Goal: Task Accomplishment & Management: Use online tool/utility

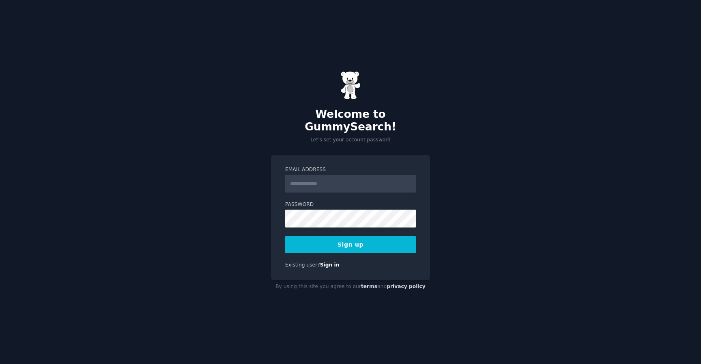
click at [330, 177] on input "Email Address" at bounding box center [350, 184] width 131 height 18
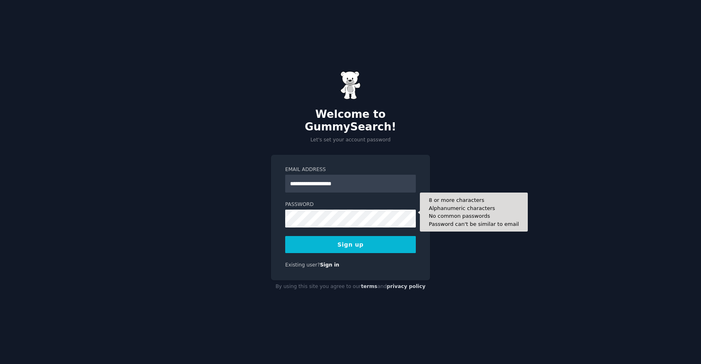
type input "**********"
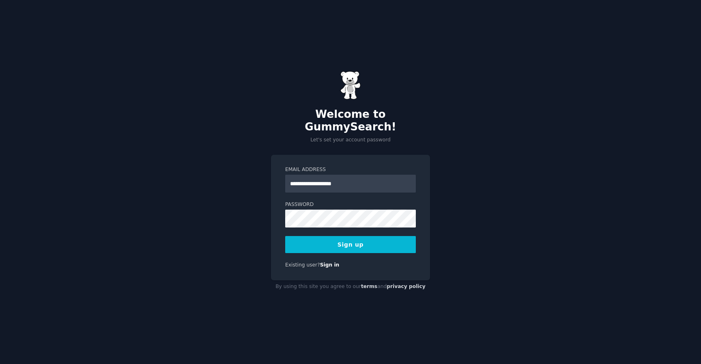
click at [330, 237] on button "Sign up" at bounding box center [350, 244] width 131 height 17
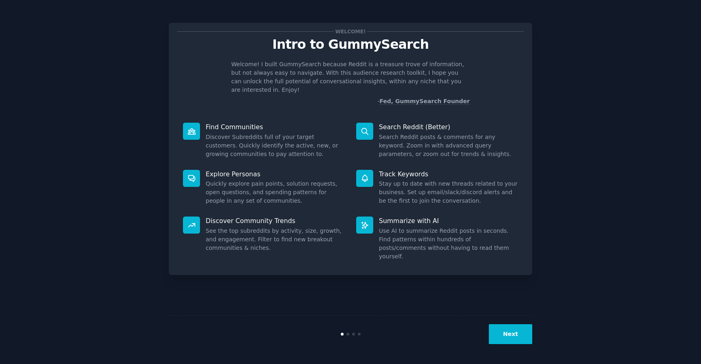
click at [515, 343] on button "Next" at bounding box center [510, 334] width 43 height 20
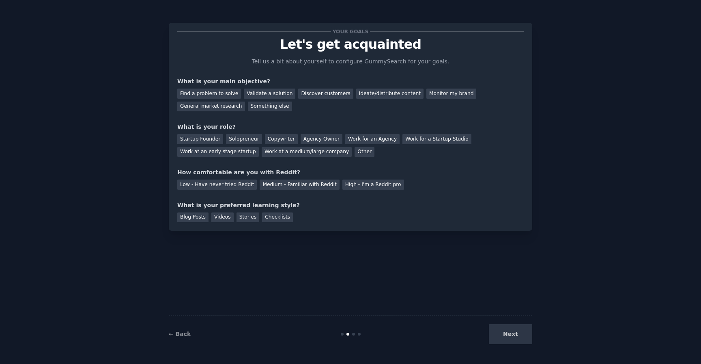
click at [515, 343] on div "Next" at bounding box center [471, 334] width 121 height 20
click at [505, 331] on div "Next" at bounding box center [471, 334] width 121 height 20
click at [224, 95] on div "Find a problem to solve" at bounding box center [209, 93] width 64 height 10
click at [512, 342] on div "Next" at bounding box center [471, 334] width 121 height 20
click at [215, 139] on div "Startup Founder" at bounding box center [200, 139] width 46 height 10
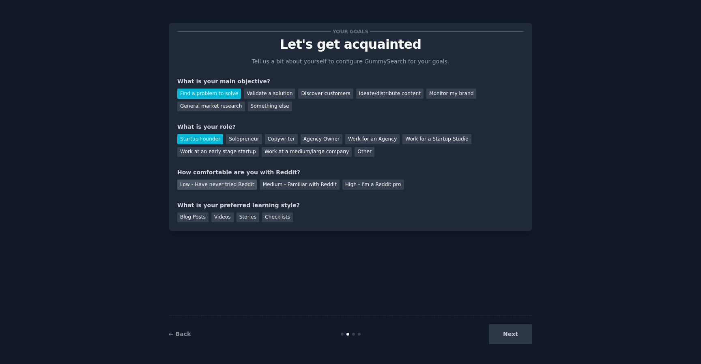
click at [234, 183] on div "Low - Have never tried Reddit" at bounding box center [217, 184] width 80 height 10
click at [226, 216] on div "Videos" at bounding box center [222, 217] width 22 height 10
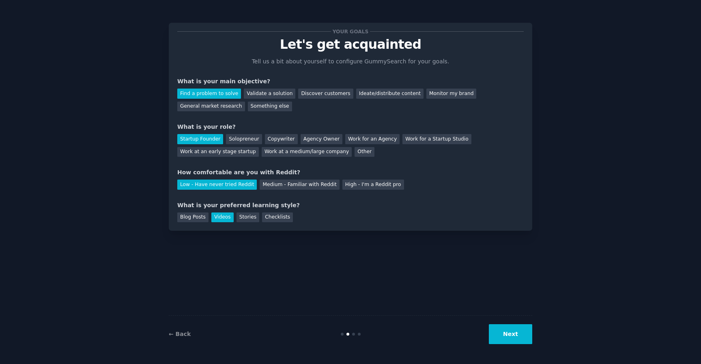
click at [515, 337] on button "Next" at bounding box center [510, 334] width 43 height 20
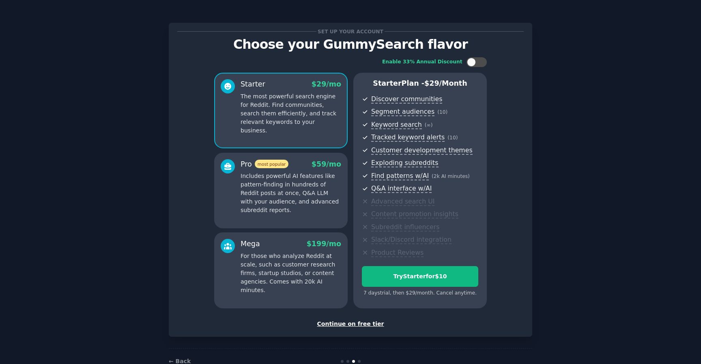
scroll to position [21, 0]
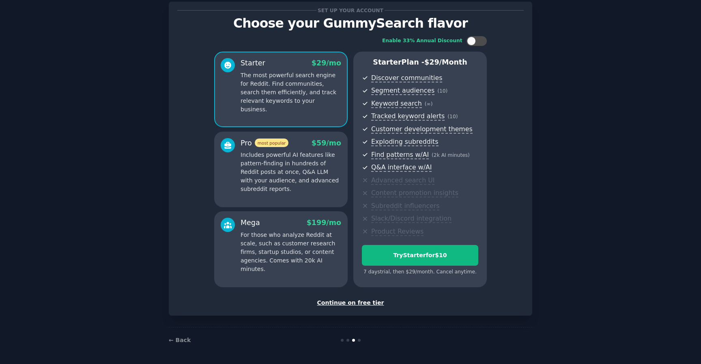
click at [360, 304] on div "Continue on free tier" at bounding box center [350, 302] width 347 height 9
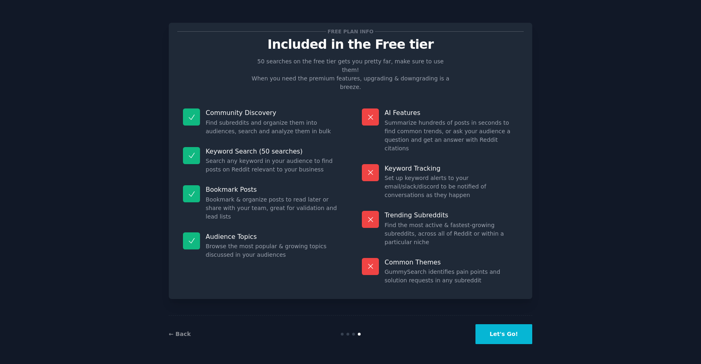
click at [488, 329] on button "Let's Go!" at bounding box center [504, 334] width 57 height 20
